Goal: Information Seeking & Learning: Learn about a topic

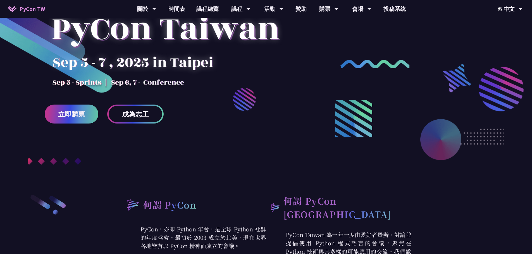
scroll to position [56, 0]
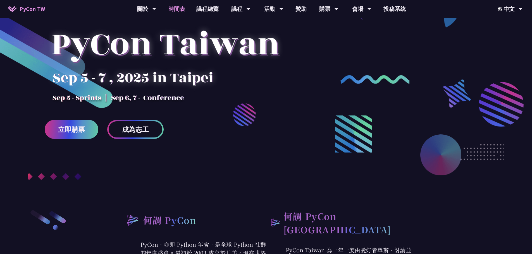
click at [183, 9] on link "時間表" at bounding box center [177, 9] width 28 height 18
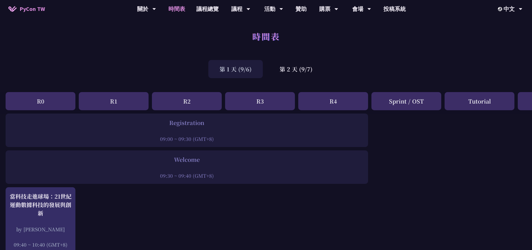
click at [247, 68] on div "第 1 天 (9/6)" at bounding box center [235, 69] width 54 height 18
click at [239, 70] on div "第 1 天 (9/6)" at bounding box center [235, 69] width 54 height 18
click at [309, 74] on div "第 2 天 (9/7)" at bounding box center [295, 69] width 55 height 18
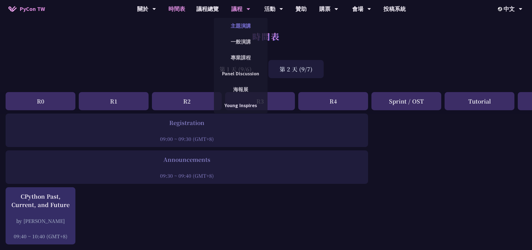
click at [242, 23] on link "主題演講" at bounding box center [241, 25] width 54 height 13
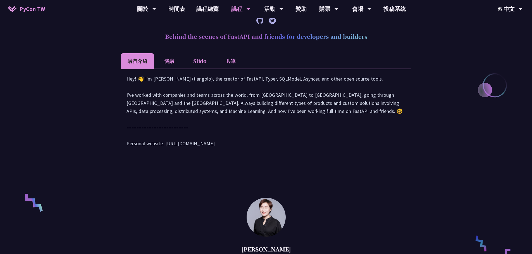
scroll to position [251, 0]
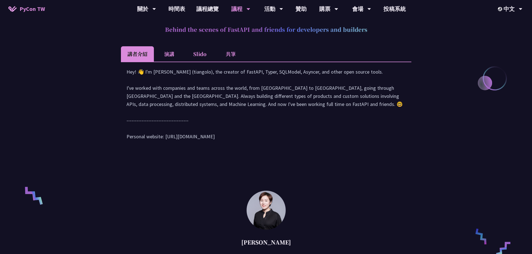
click at [174, 55] on li "演講" at bounding box center [169, 53] width 31 height 15
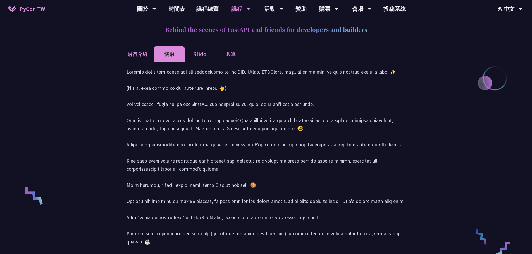
click at [147, 54] on li "講者介紹" at bounding box center [137, 53] width 33 height 15
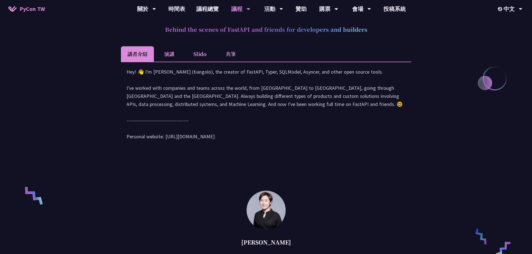
click at [207, 57] on li "Slido" at bounding box center [200, 53] width 31 height 15
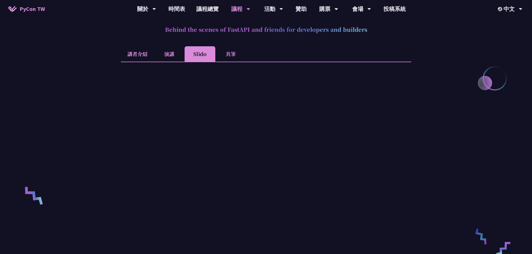
click at [142, 53] on li "講者介紹" at bounding box center [137, 53] width 33 height 15
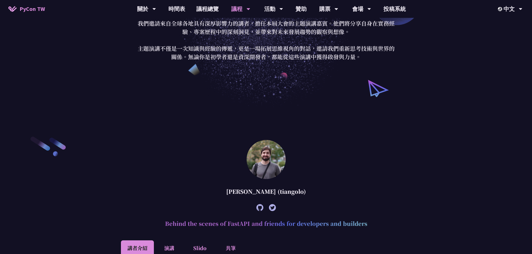
scroll to position [56, 0]
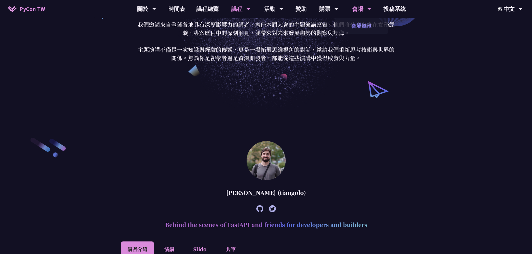
click at [362, 24] on link "會場資訊" at bounding box center [361, 25] width 54 height 13
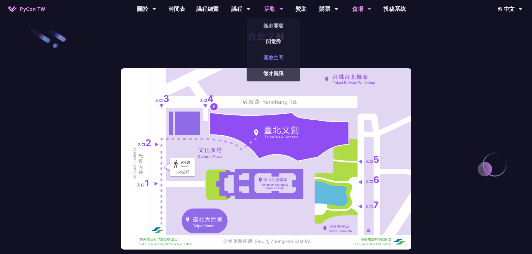
click at [276, 59] on link "開放空間" at bounding box center [274, 57] width 54 height 13
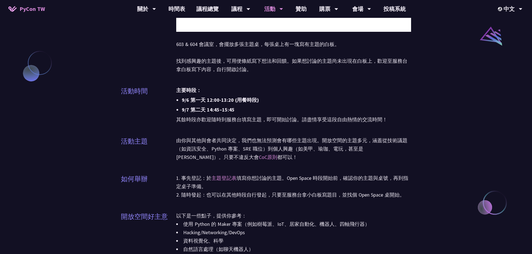
scroll to position [475, 0]
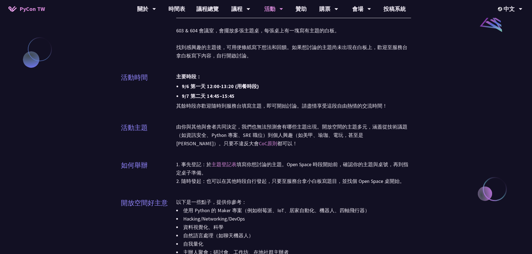
drag, startPoint x: 267, startPoint y: 78, endPoint x: 326, endPoint y: 148, distance: 91.1
click at [326, 148] on div "開放空間 開放空間（Open Space）是自助式、聚會形式的活動，與大會議程同時進行。活動的主題不事先安排，而是由會眾在現場自由規劃與參與。你可以選擇分享某…" at bounding box center [266, 56] width 290 height 1062
click at [309, 146] on p "由你與其他與會者共同決定，我們也無法預測會有哪些主題出現。開放空間的主題多元，涵蓋從技術議題（如資訊安全、Python 專案、SRE 職位）到個人興趣（如美甲…" at bounding box center [293, 135] width 235 height 25
drag, startPoint x: 296, startPoint y: 147, endPoint x: 321, endPoint y: 242, distance: 97.6
click at [321, 242] on div "開放空間 開放空間（Open Space）是自助式、聚會形式的活動，與大會議程同時進行。活動的主題不事先安排，而是由會眾在現場自由規劃與參與。你可以選擇分享某…" at bounding box center [266, 56] width 290 height 1062
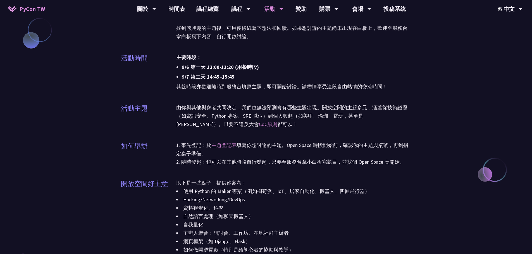
scroll to position [558, 0]
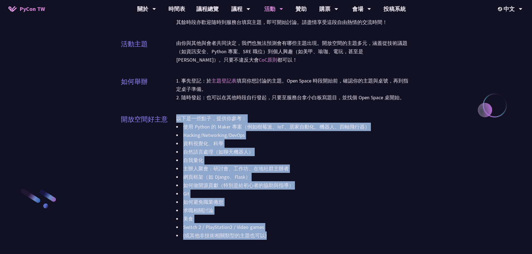
drag, startPoint x: 178, startPoint y: 117, endPoint x: 330, endPoint y: 237, distance: 194.0
click at [330, 237] on div "以下是一些點子，提供你參考： 使用 Python 的 Maker 專案（例如樹莓派、IoT、居家自動化、機器人、四軸飛行器） Hacking/Networki…" at bounding box center [293, 180] width 235 height 133
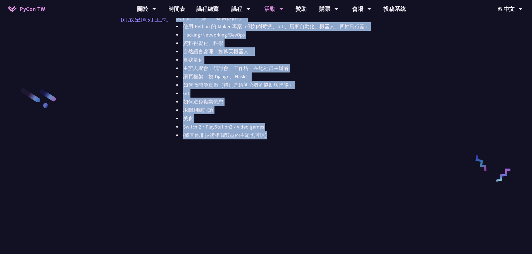
scroll to position [670, 0]
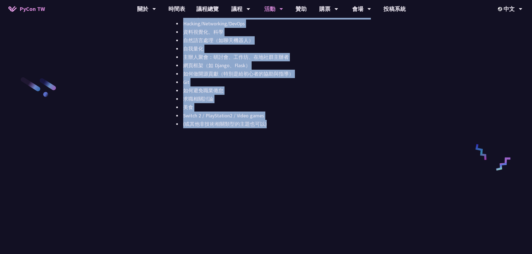
click at [282, 114] on li "Switch 2 / PlayStation2 / Video games" at bounding box center [293, 116] width 235 height 8
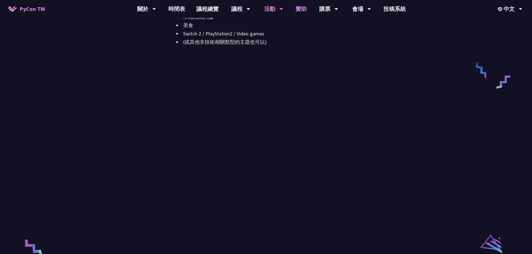
scroll to position [726, 0]
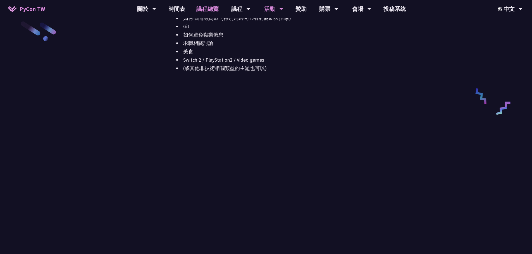
click at [213, 8] on link "議程總覽" at bounding box center [208, 9] width 34 height 18
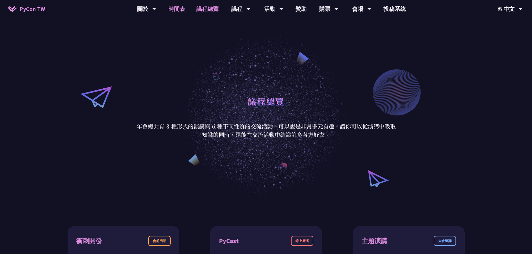
click at [181, 9] on link "時間表" at bounding box center [177, 9] width 28 height 18
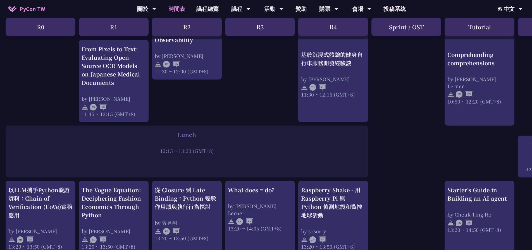
scroll to position [447, 0]
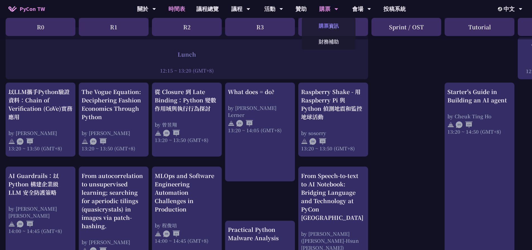
click at [329, 23] on link "購票資訊" at bounding box center [329, 25] width 54 height 13
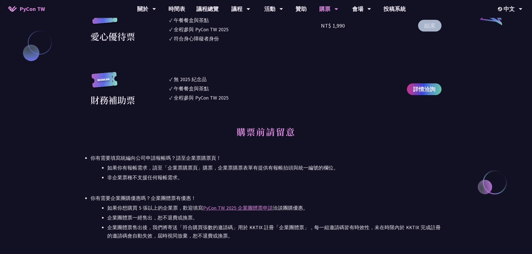
scroll to position [558, 0]
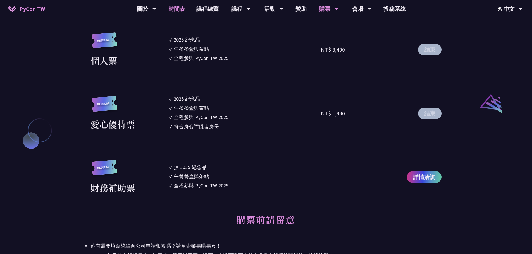
click at [177, 7] on link "時間表" at bounding box center [177, 9] width 28 height 18
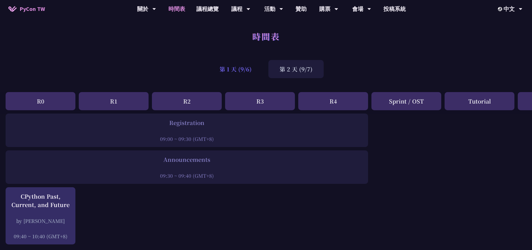
click at [239, 71] on div "第 1 天 (9/6)" at bounding box center [235, 69] width 54 height 18
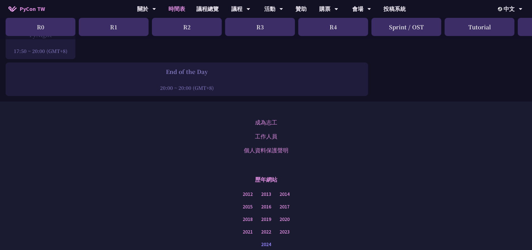
scroll to position [1014, 0]
